Goal: Navigation & Orientation: Find specific page/section

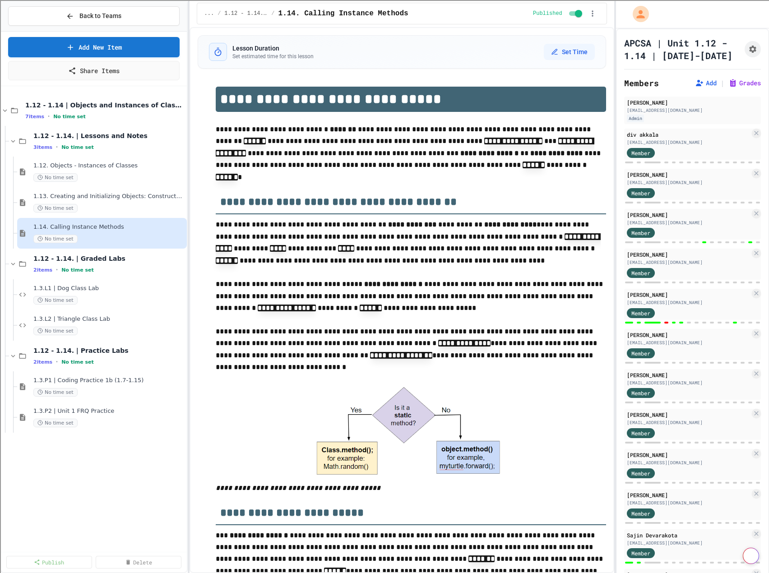
select select "***"
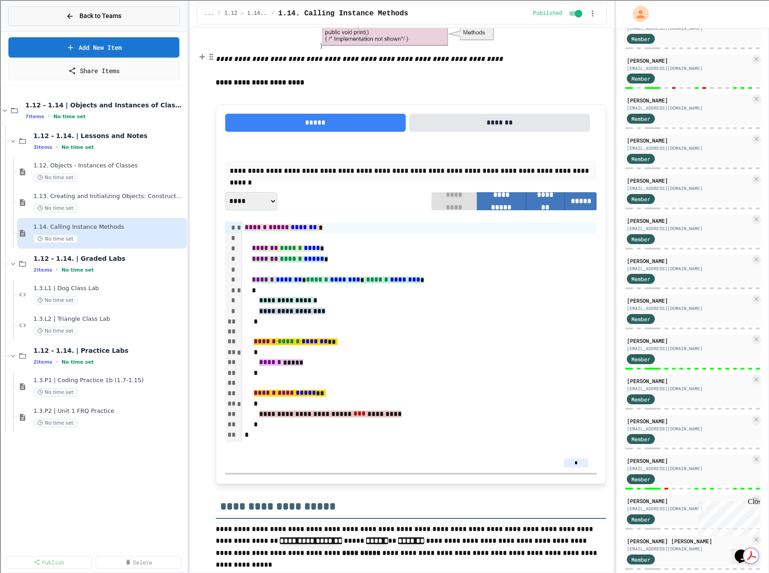
click at [111, 17] on span "Back to Teams" at bounding box center [100, 15] width 42 height 9
